Goal: Information Seeking & Learning: Learn about a topic

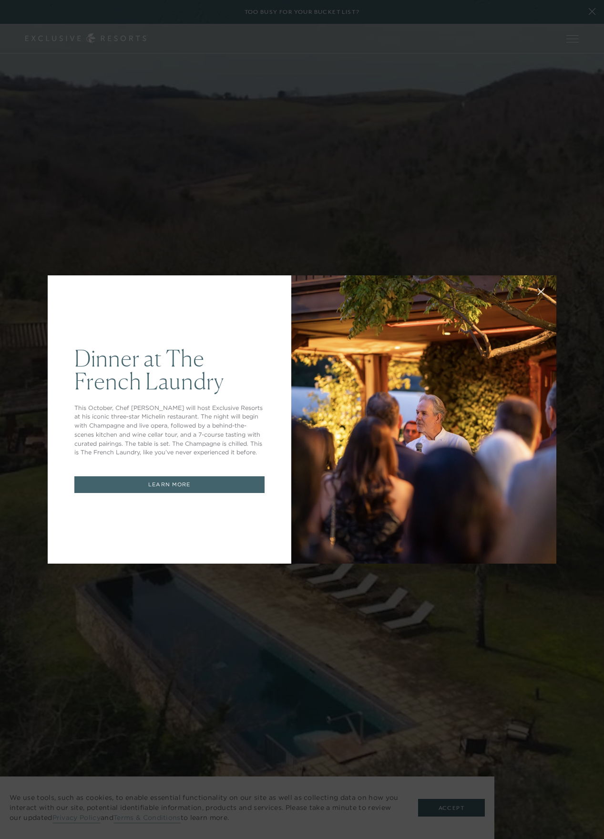
click at [241, 178] on div "Dinner at The [GEOGRAPHIC_DATA] This October, Chef [PERSON_NAME] will host Excl…" at bounding box center [302, 419] width 604 height 839
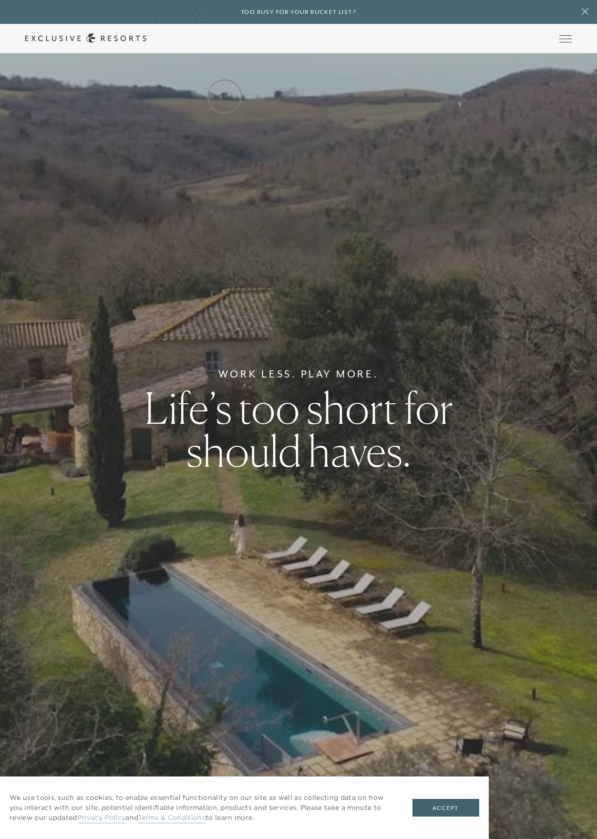
click at [0, 0] on link "Residence Collection" at bounding box center [0, 0] width 0 height 0
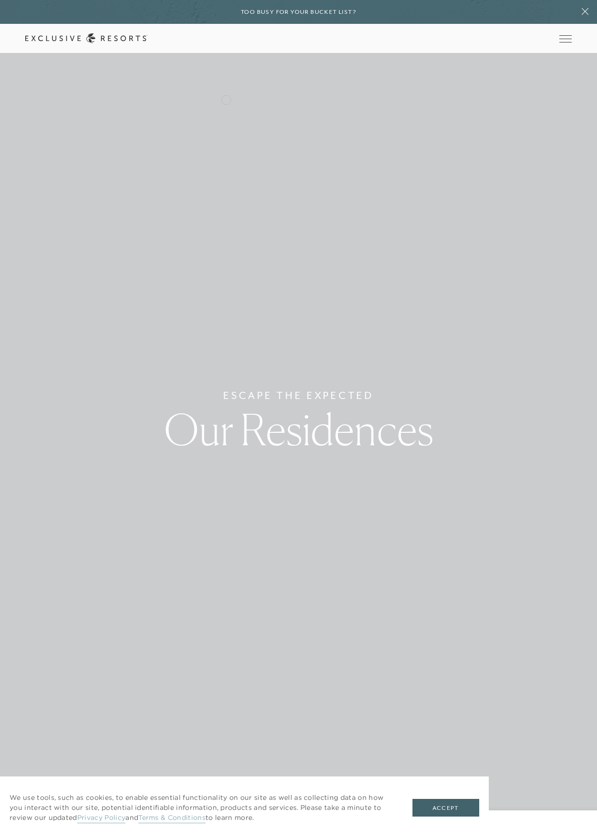
click at [0, 0] on link "Residence Collection" at bounding box center [0, 0] width 0 height 0
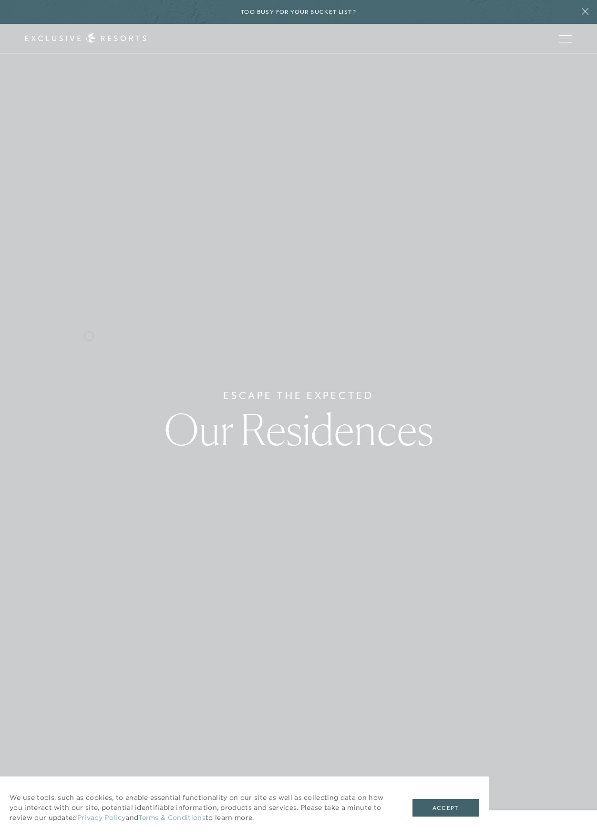
click at [89, 335] on div "Escape The Expected Our Residences" at bounding box center [298, 419] width 597 height 839
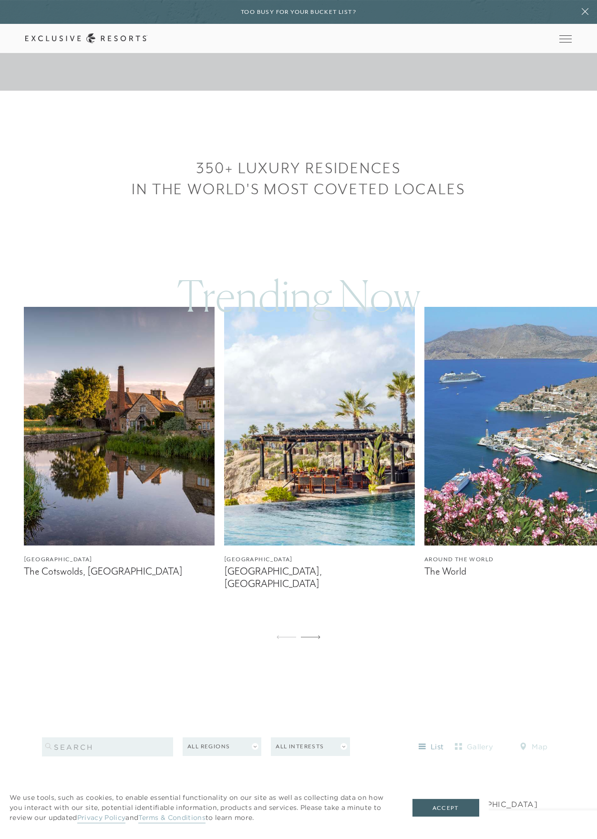
scroll to position [756, 0]
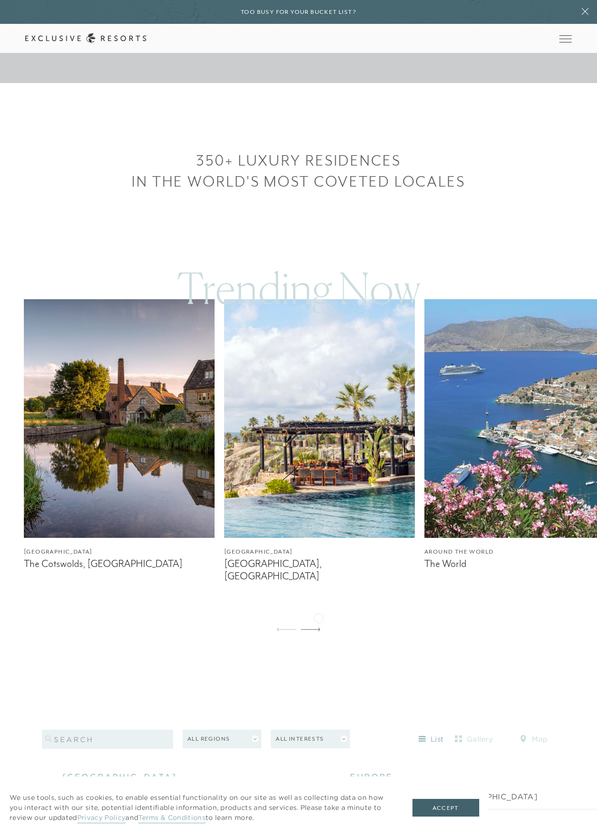
click at [319, 627] on icon at bounding box center [311, 629] width 20 height 4
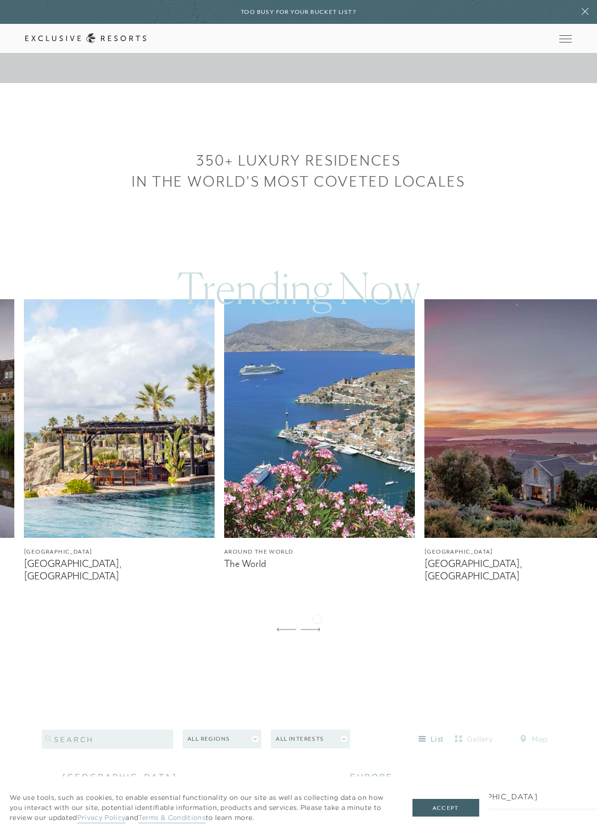
click at [317, 627] on icon at bounding box center [311, 629] width 20 height 4
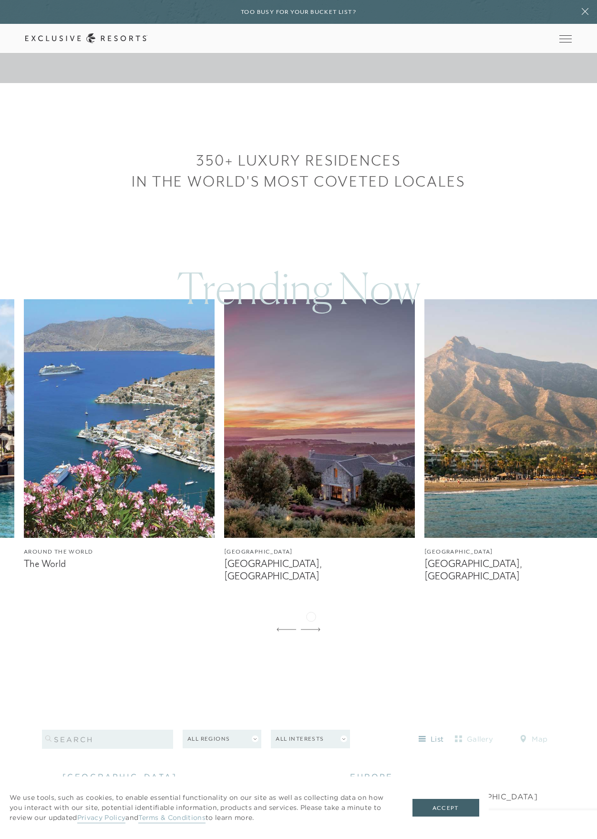
click at [311, 627] on icon at bounding box center [311, 629] width 20 height 4
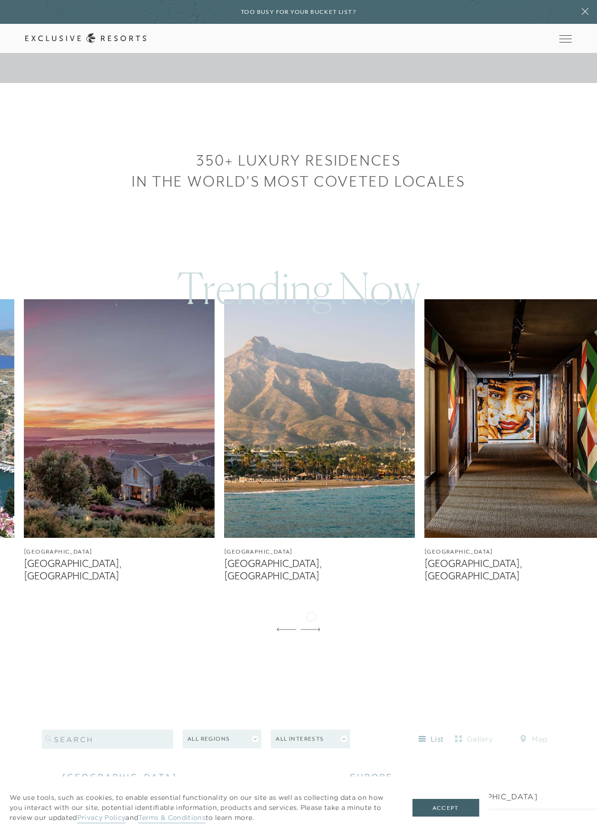
click at [311, 627] on icon at bounding box center [311, 629] width 20 height 4
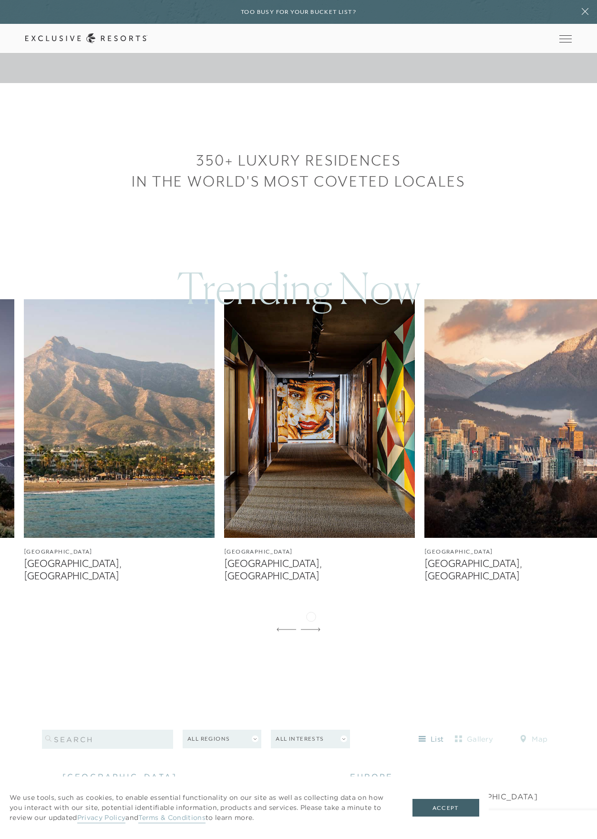
click at [311, 627] on icon at bounding box center [311, 629] width 20 height 4
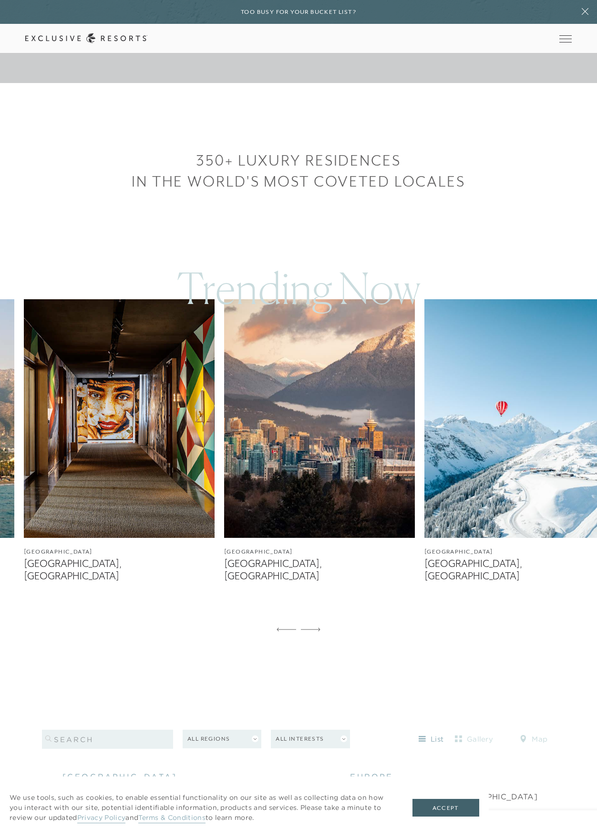
click at [311, 627] on icon at bounding box center [311, 629] width 20 height 4
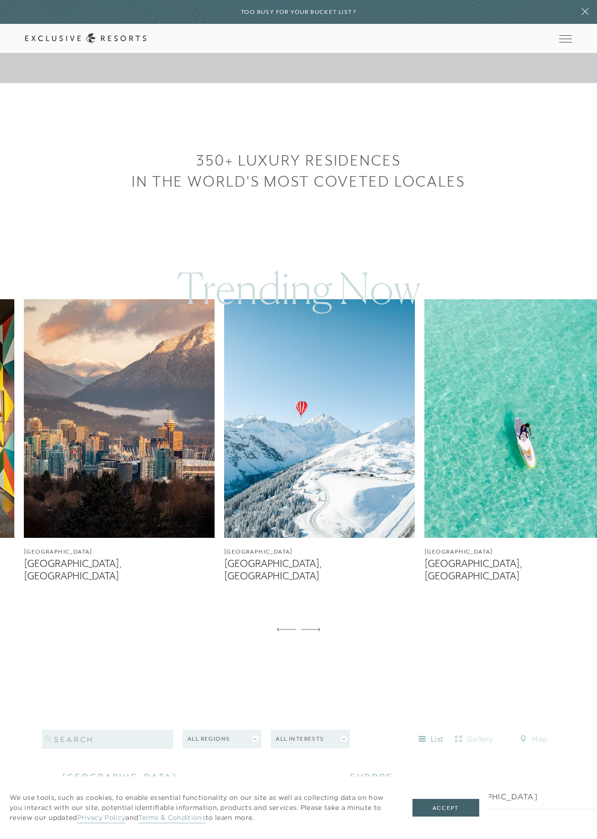
click at [311, 627] on icon at bounding box center [311, 629] width 20 height 4
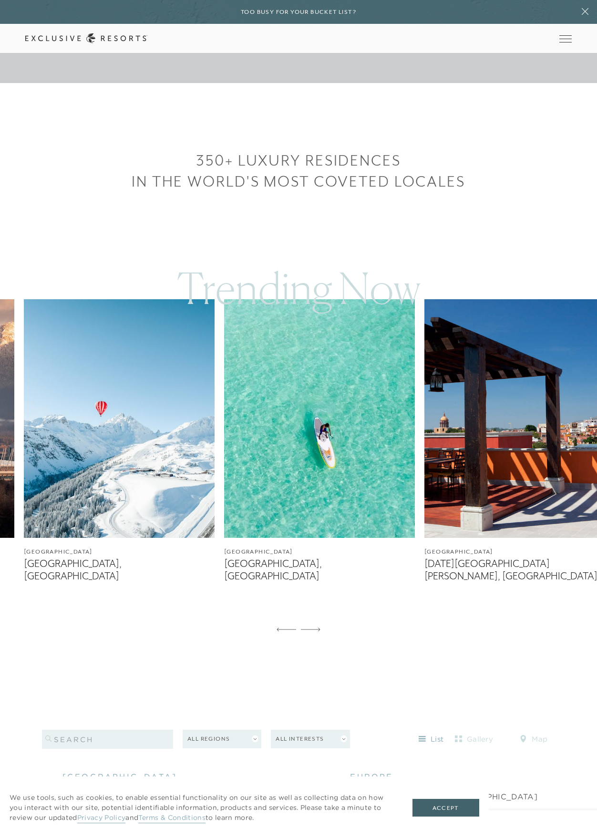
click at [311, 627] on icon at bounding box center [311, 629] width 20 height 4
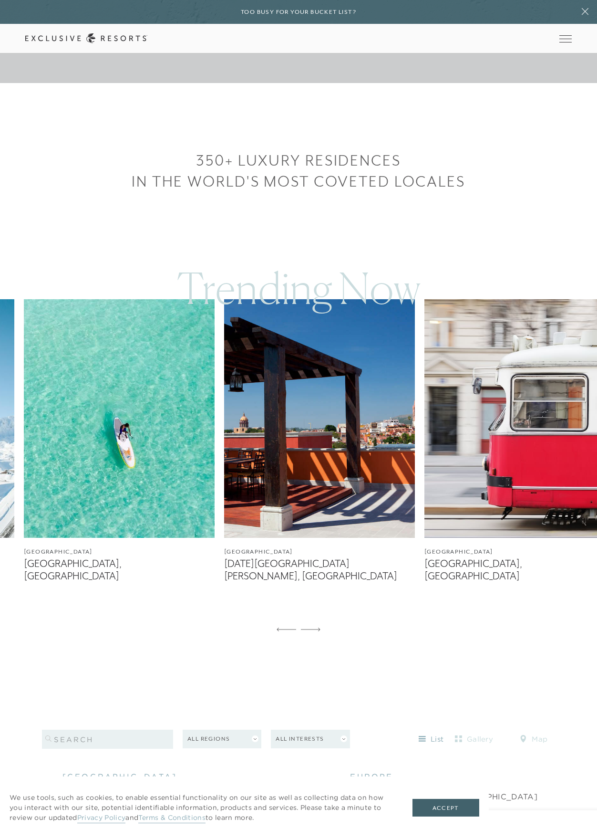
click at [311, 627] on icon at bounding box center [311, 629] width 20 height 4
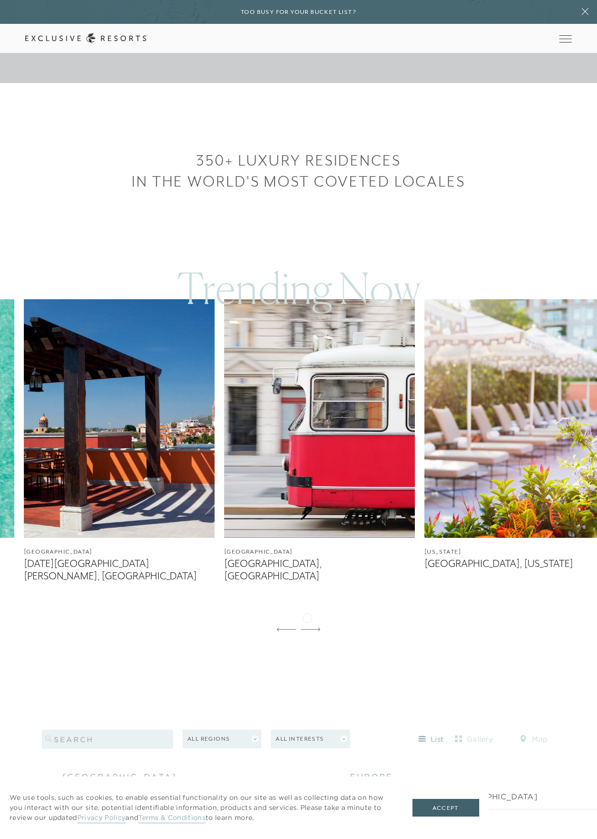
click at [307, 627] on icon at bounding box center [311, 629] width 20 height 4
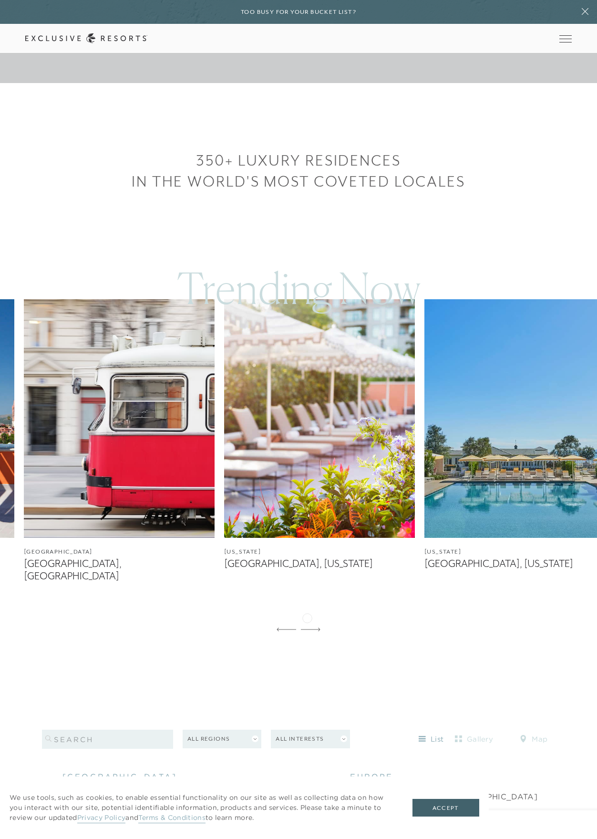
click at [307, 627] on icon at bounding box center [311, 629] width 20 height 4
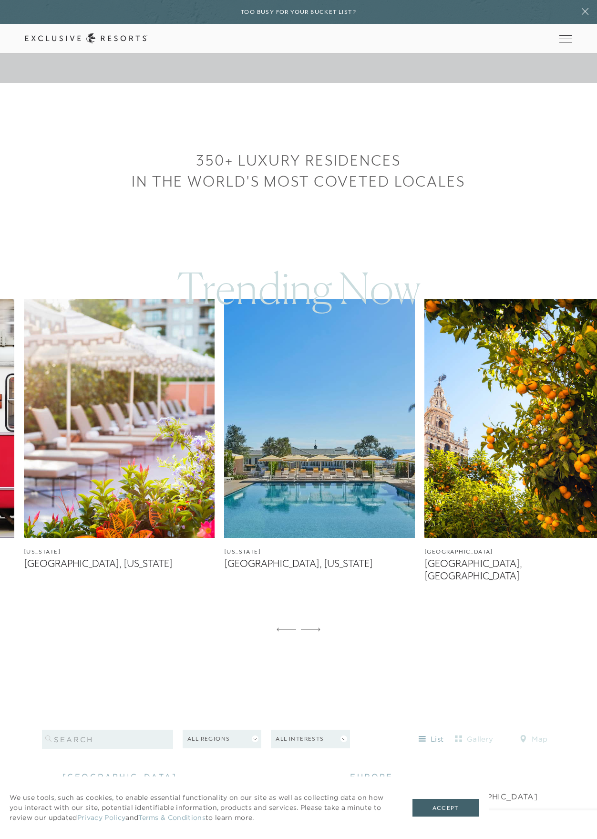
click at [321, 486] on img at bounding box center [319, 418] width 191 height 239
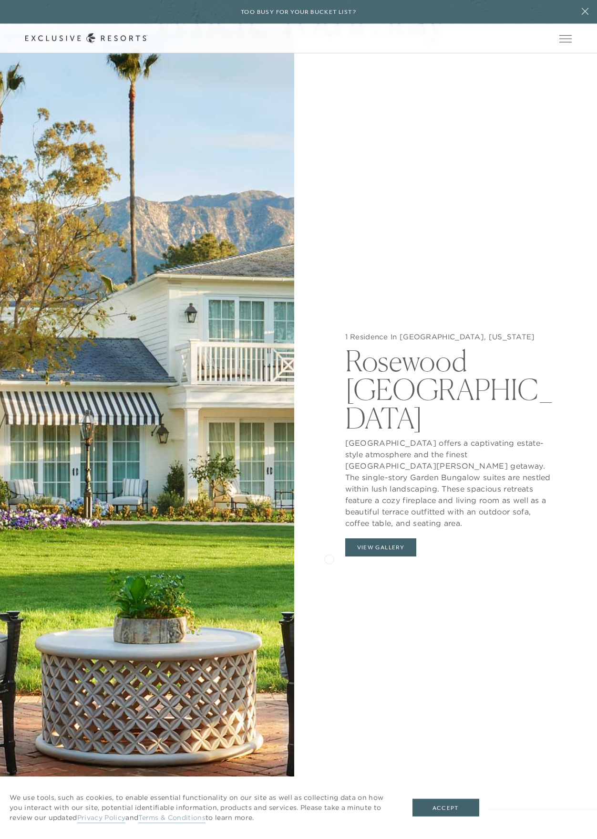
scroll to position [1366, 0]
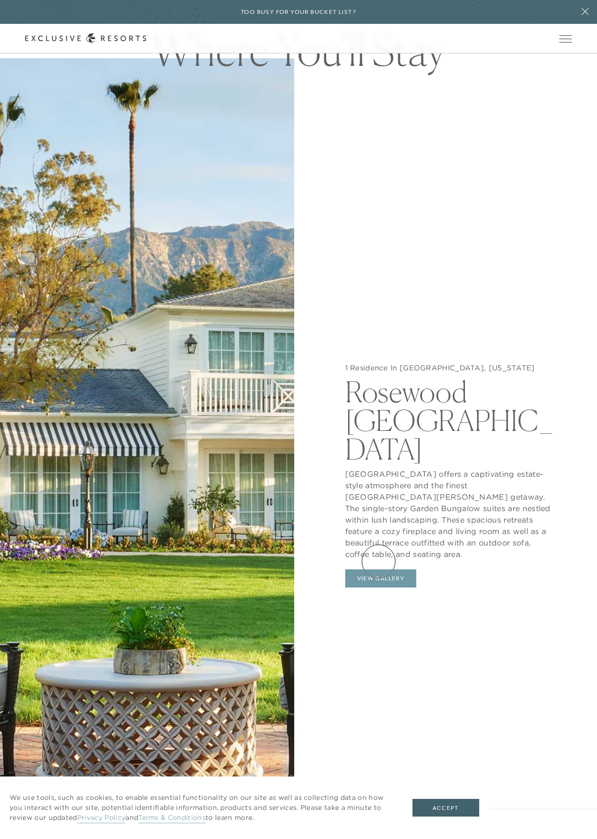
click at [379, 569] on button "View Gallery" at bounding box center [381, 578] width 72 height 18
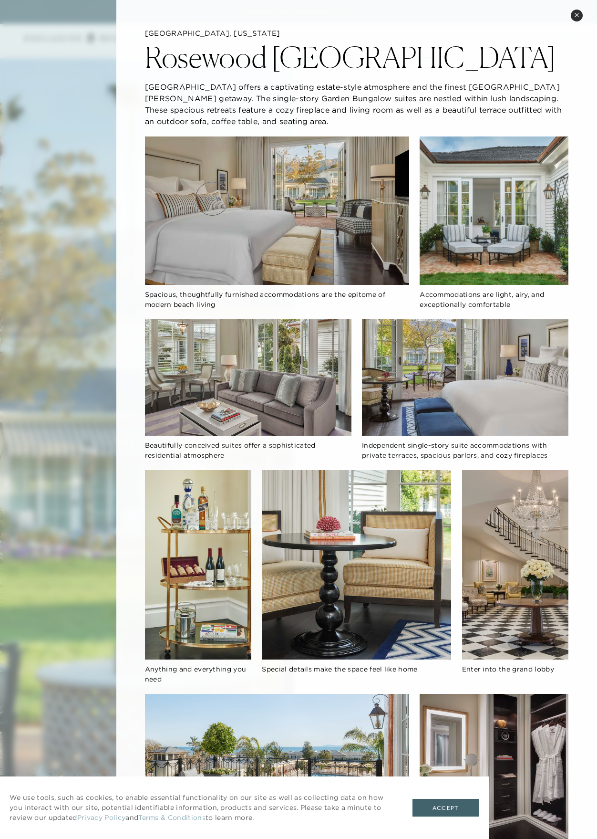
scroll to position [65, 0]
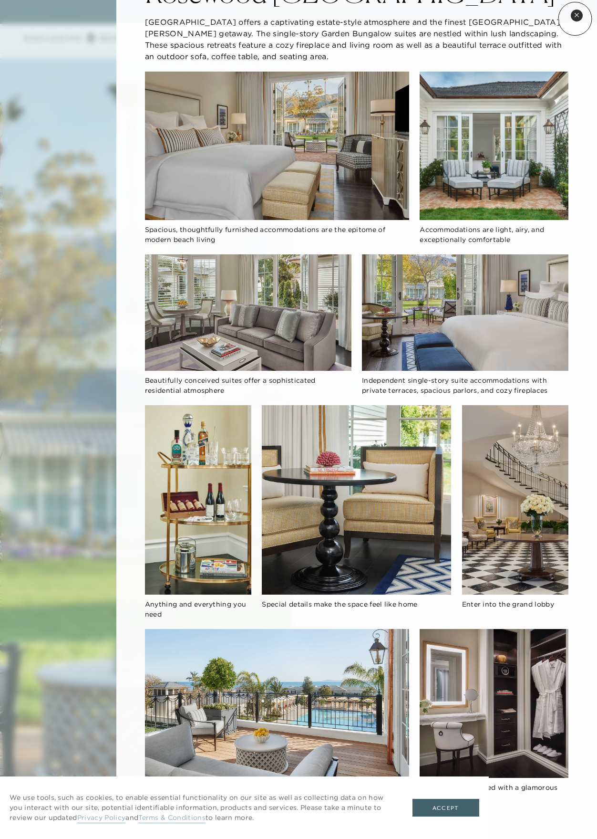
click at [575, 19] on button "Close quickview" at bounding box center [577, 16] width 12 height 12
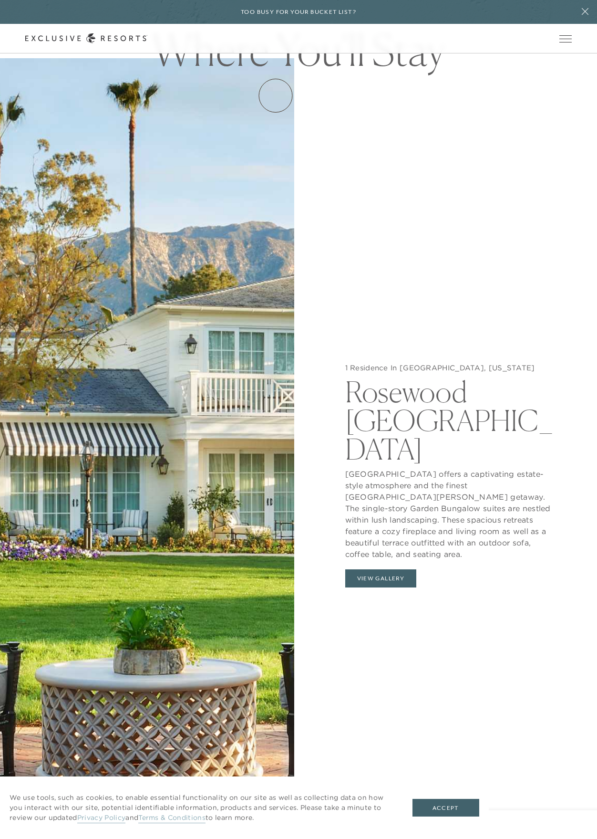
click at [0, 0] on link "How it works" at bounding box center [0, 0] width 0 height 0
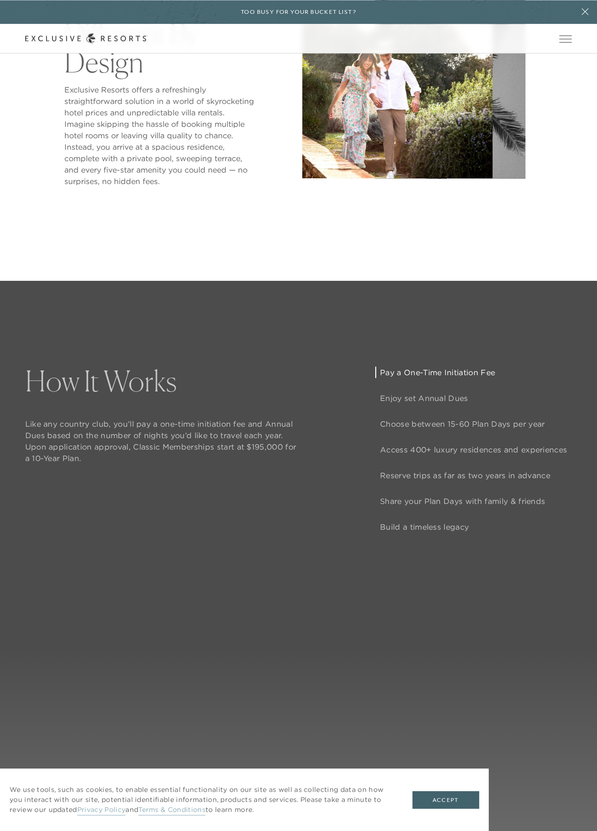
scroll to position [908, 0]
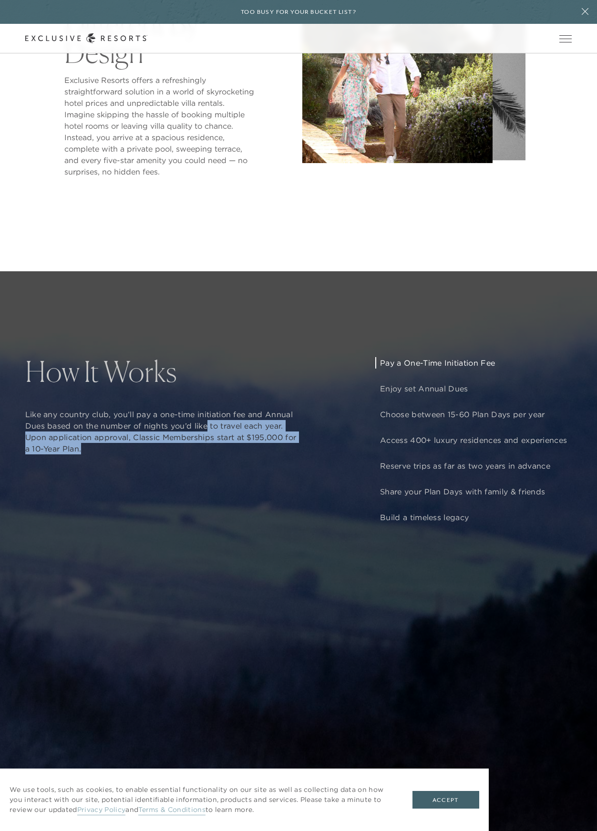
drag, startPoint x: 230, startPoint y: 459, endPoint x: 209, endPoint y: 438, distance: 30.0
click at [209, 438] on p "Like any country club, you’ll pay a one-time initiation fee and Annual Dues bas…" at bounding box center [161, 432] width 273 height 46
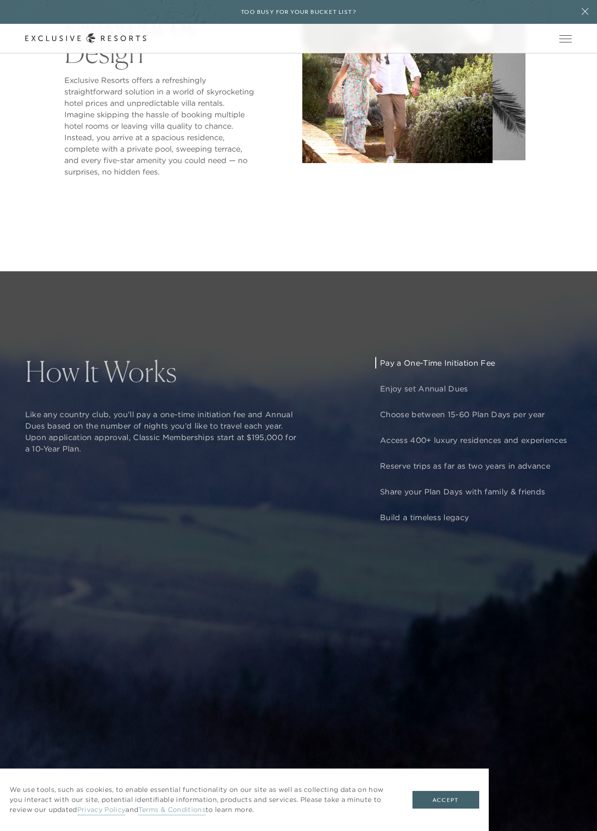
click at [160, 421] on p "Like any country club, you’ll pay a one-time initiation fee and Annual Dues bas…" at bounding box center [161, 432] width 273 height 46
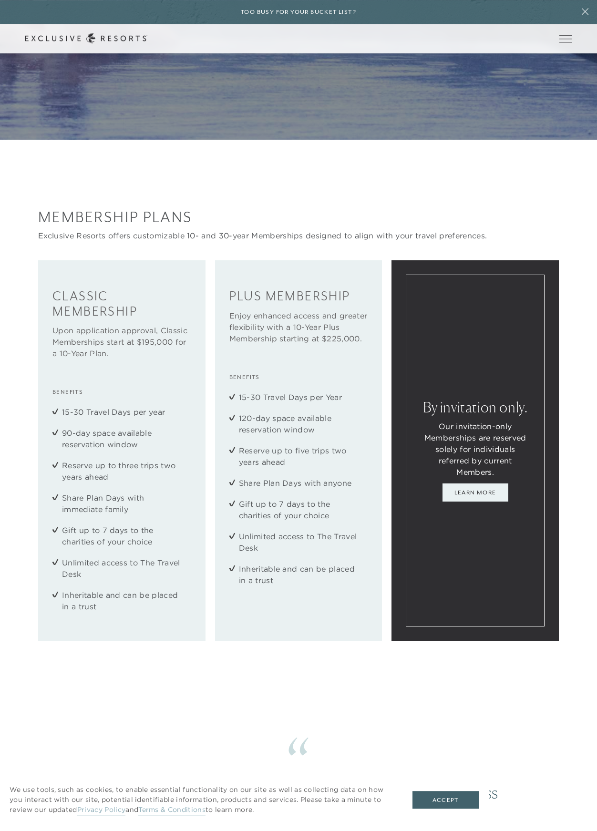
scroll to position [1801, 0]
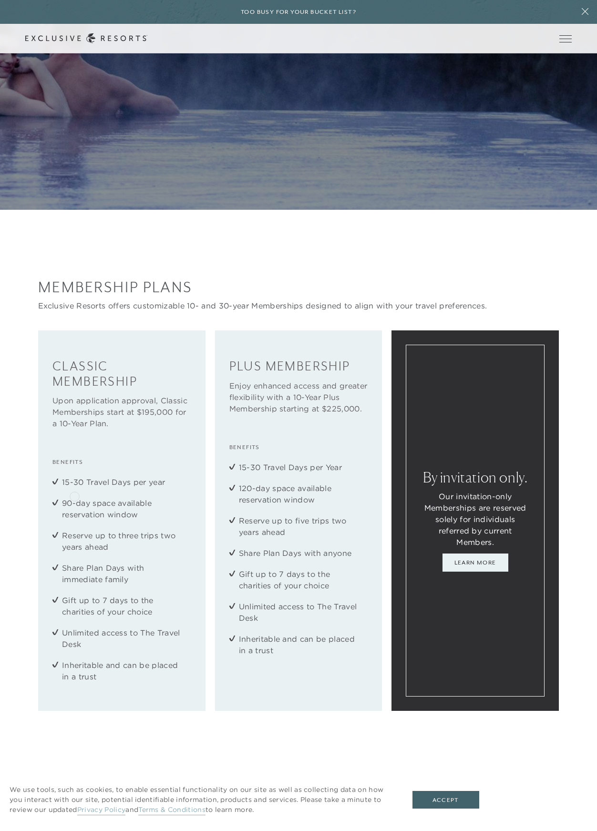
click at [63, 488] on li "15-30 Travel Days per year" at bounding box center [122, 482] width 120 height 11
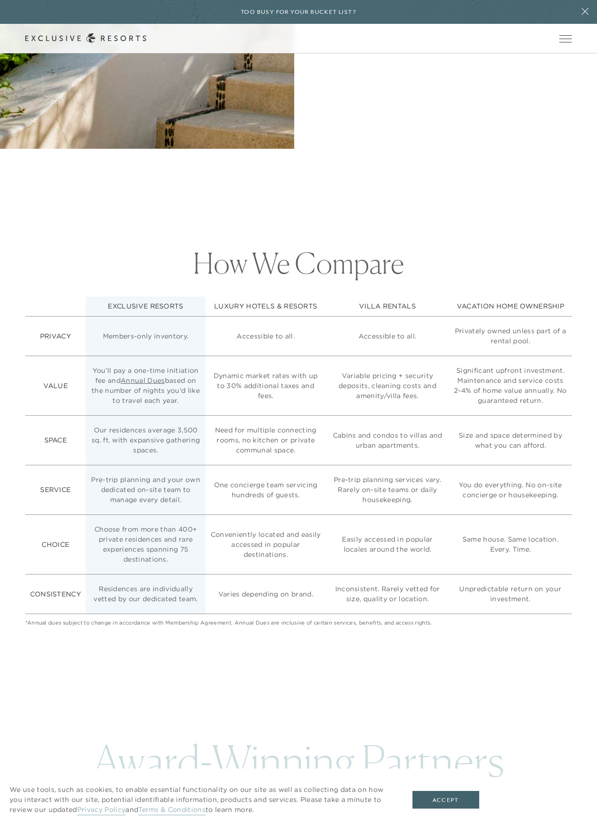
scroll to position [3594, 0]
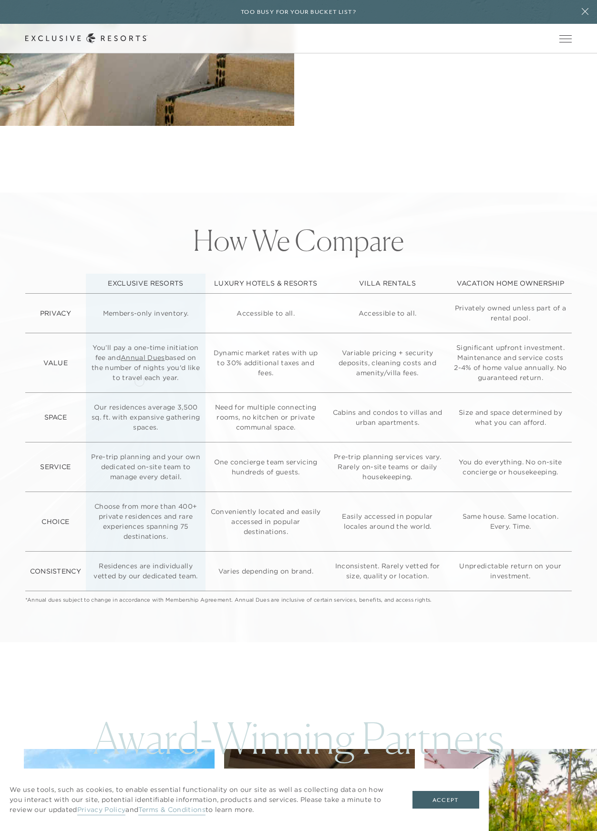
click at [139, 362] on link "Annual Dues" at bounding box center [143, 357] width 44 height 9
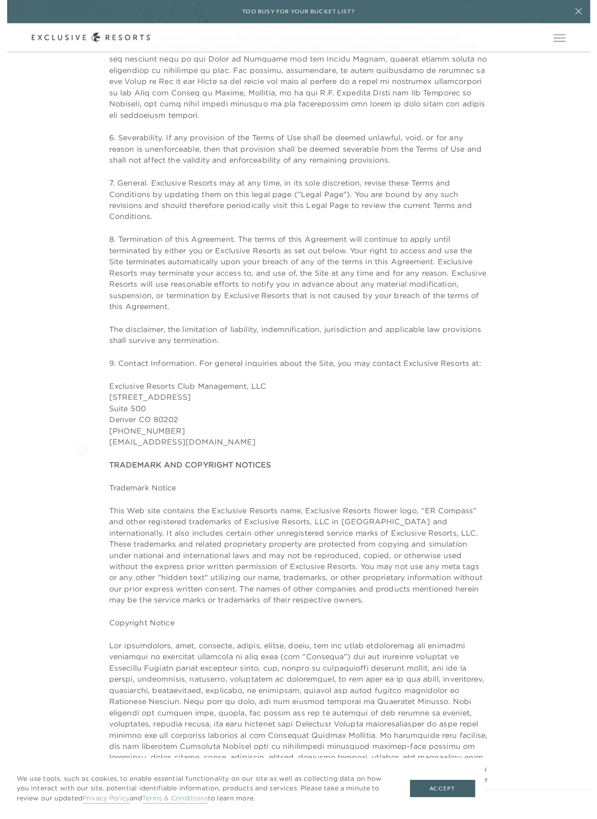
scroll to position [2387, 0]
